Goal: Task Accomplishment & Management: Manage account settings

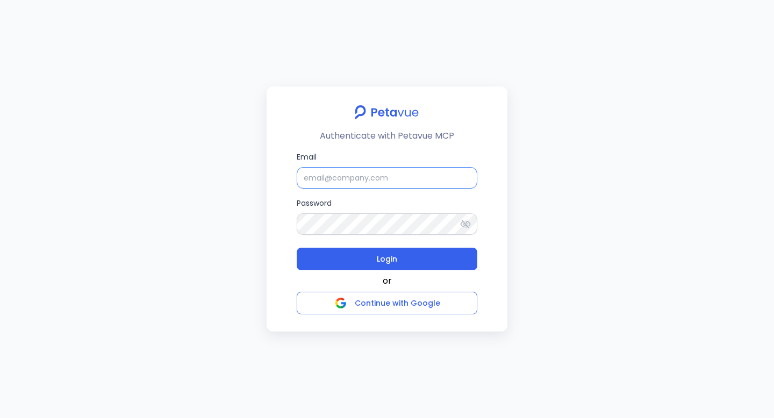
click at [429, 174] on input "Email" at bounding box center [387, 177] width 181 height 21
type input "jyotsana2@petavue.com"
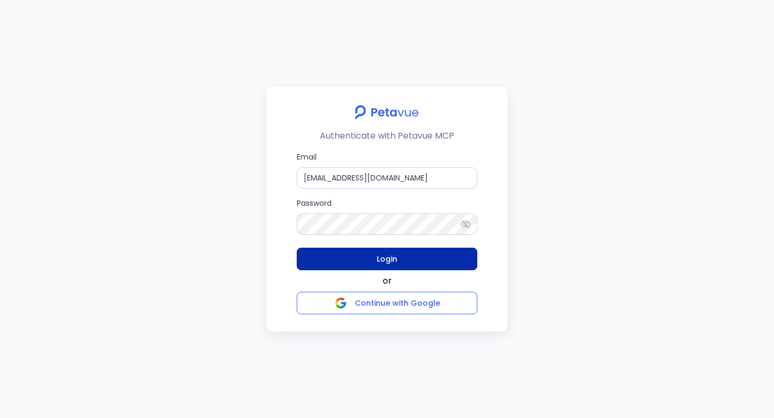
click at [423, 251] on button "Login" at bounding box center [387, 259] width 181 height 23
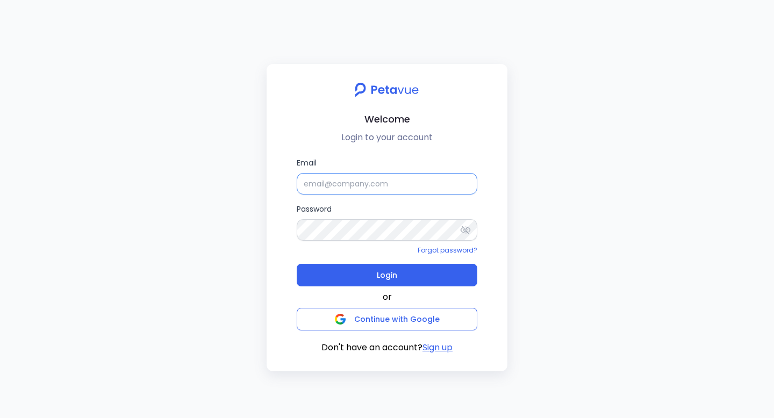
click at [320, 190] on input "Email" at bounding box center [387, 183] width 181 height 21
type input "jyotsana2@petavue.com"
click at [297, 264] on button "Login" at bounding box center [387, 275] width 181 height 23
